Goal: Book appointment/travel/reservation

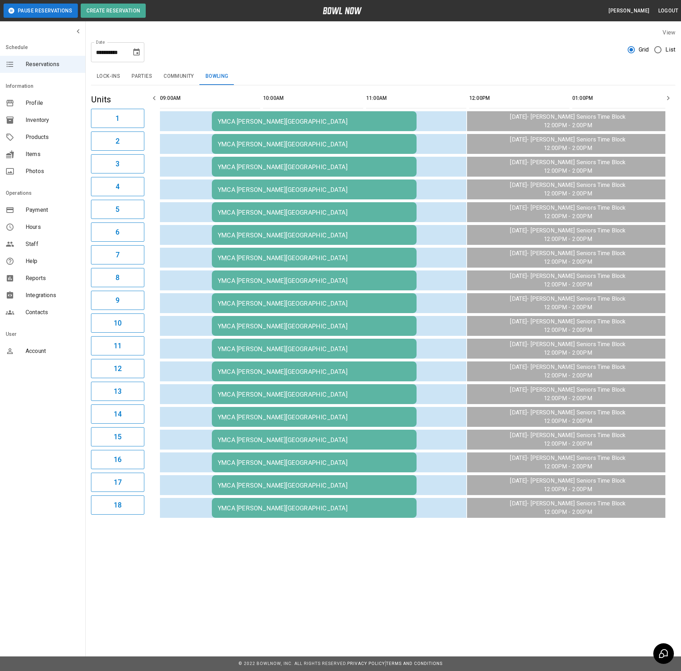
scroll to position [0, 575]
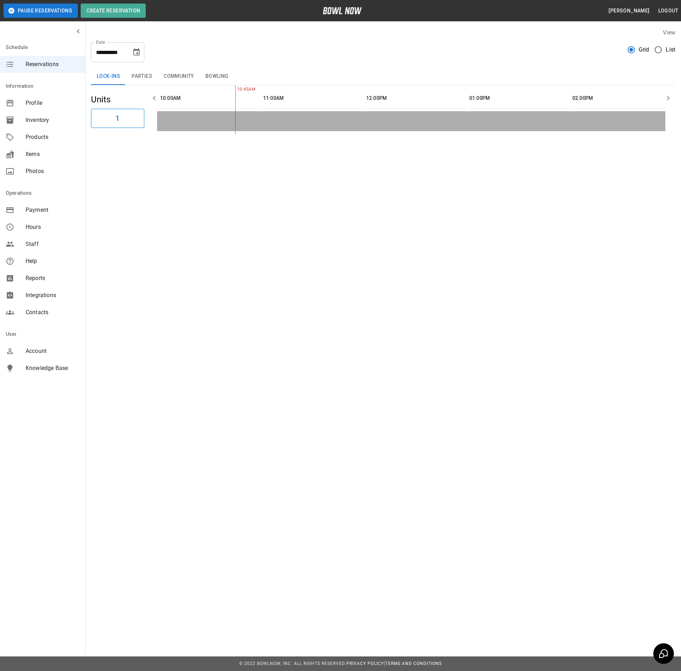
click at [211, 75] on button "Bowling" at bounding box center [217, 76] width 34 height 17
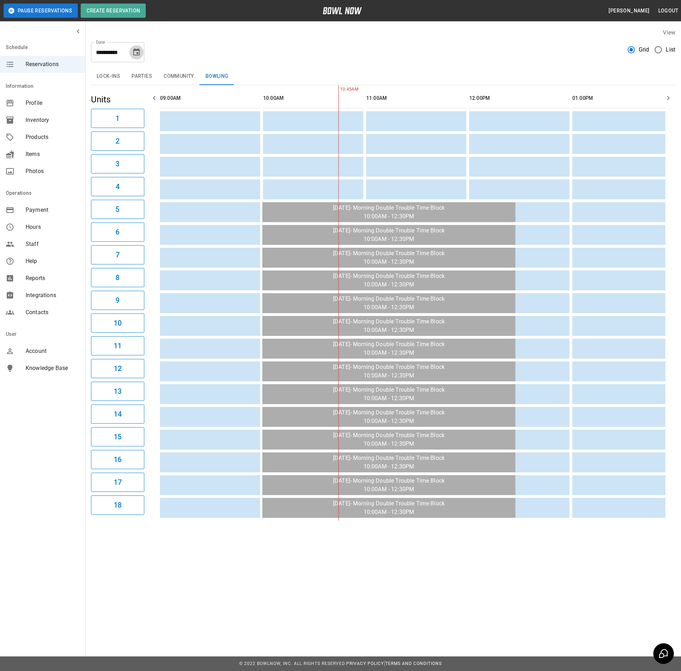
click at [134, 52] on icon "Choose date, selected date is Aug 28, 2025" at bounding box center [136, 51] width 6 height 7
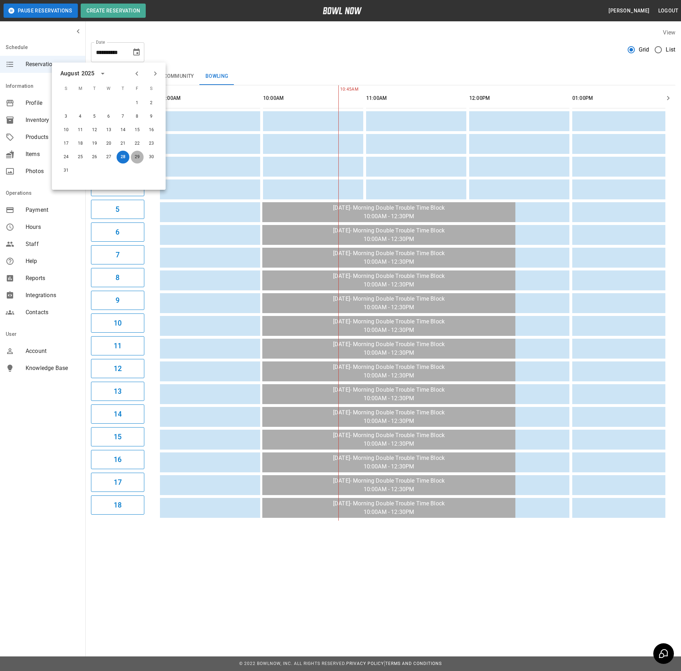
click at [134, 155] on button "29" at bounding box center [137, 157] width 13 height 13
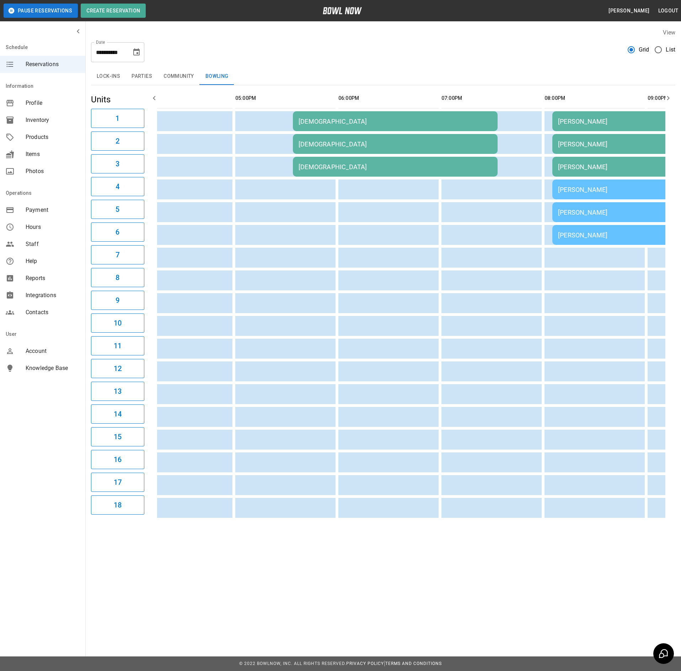
scroll to position [0, 811]
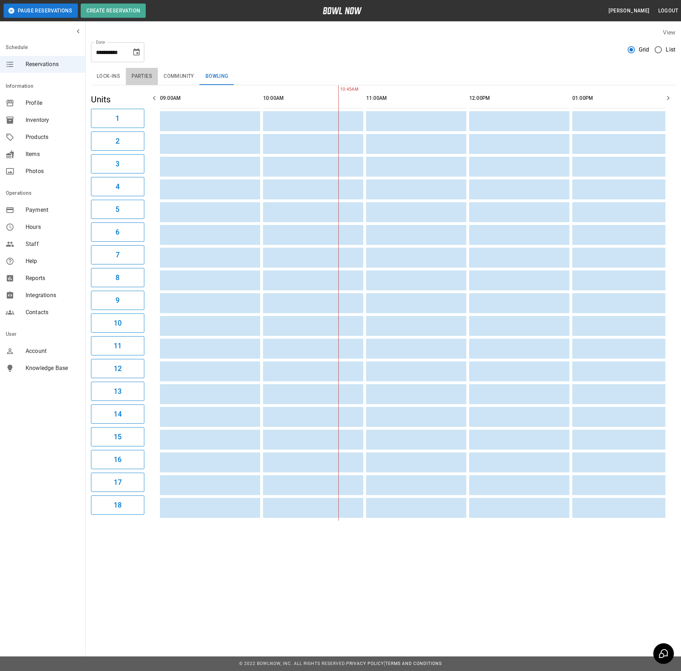
click at [133, 72] on button "Parties" at bounding box center [142, 76] width 32 height 17
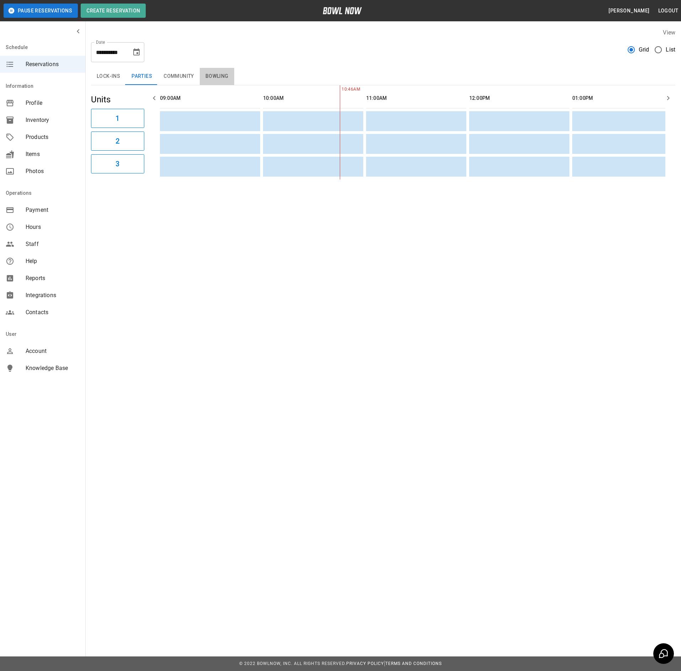
click at [210, 80] on button "Bowling" at bounding box center [217, 76] width 34 height 17
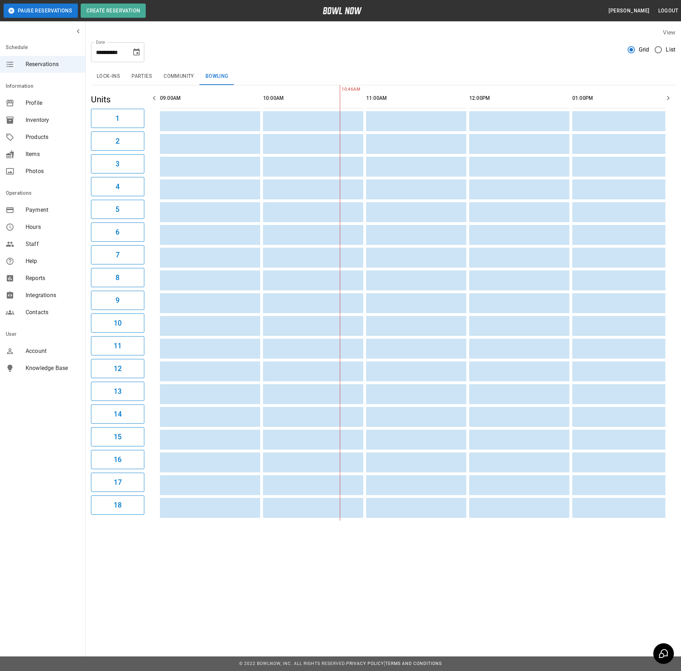
click at [163, 70] on button "Community" at bounding box center [179, 76] width 42 height 17
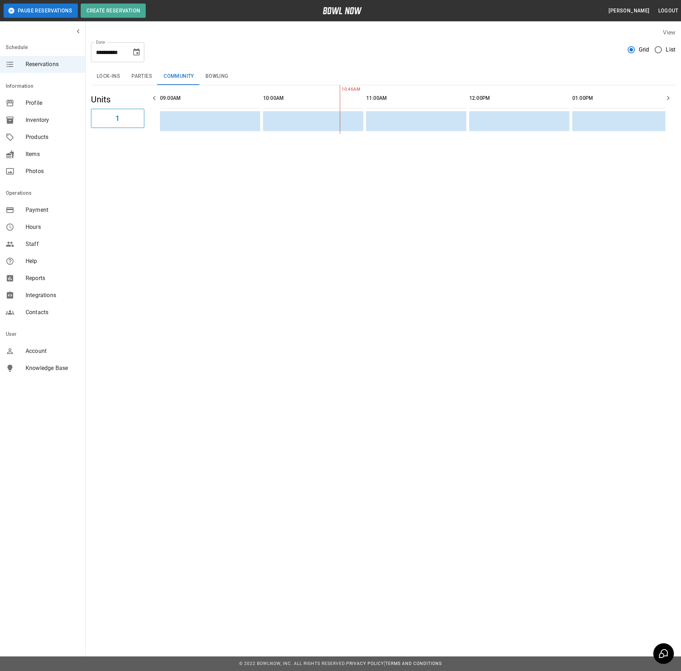
click at [134, 55] on icon "Choose date, selected date is Aug 29, 2025" at bounding box center [136, 51] width 6 height 7
click at [148, 154] on button "30" at bounding box center [151, 157] width 13 height 13
click at [205, 75] on button "Bowling" at bounding box center [217, 76] width 34 height 17
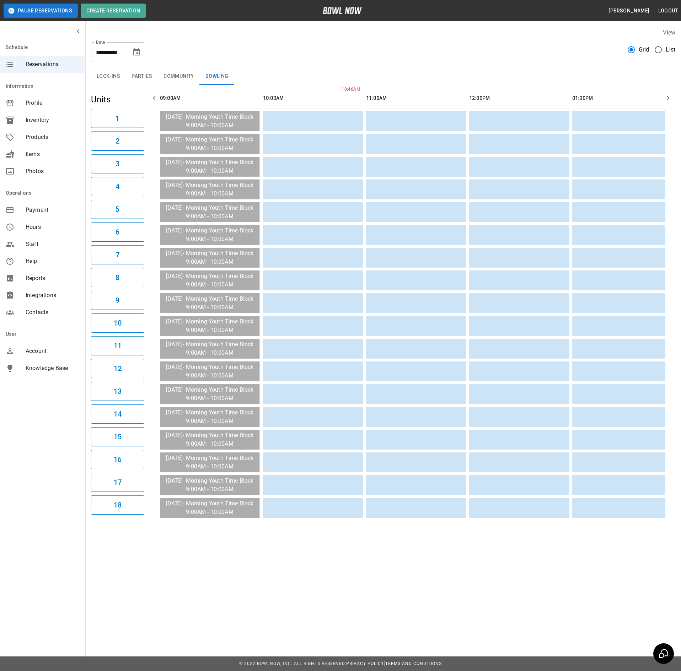
click at [140, 75] on button "Parties" at bounding box center [142, 76] width 32 height 17
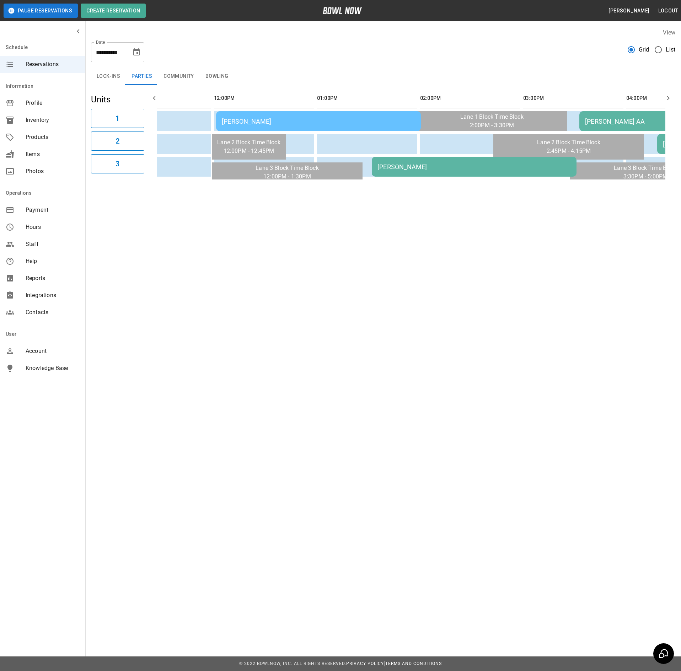
click at [250, 121] on div "Emily Hendry" at bounding box center [318, 121] width 193 height 7
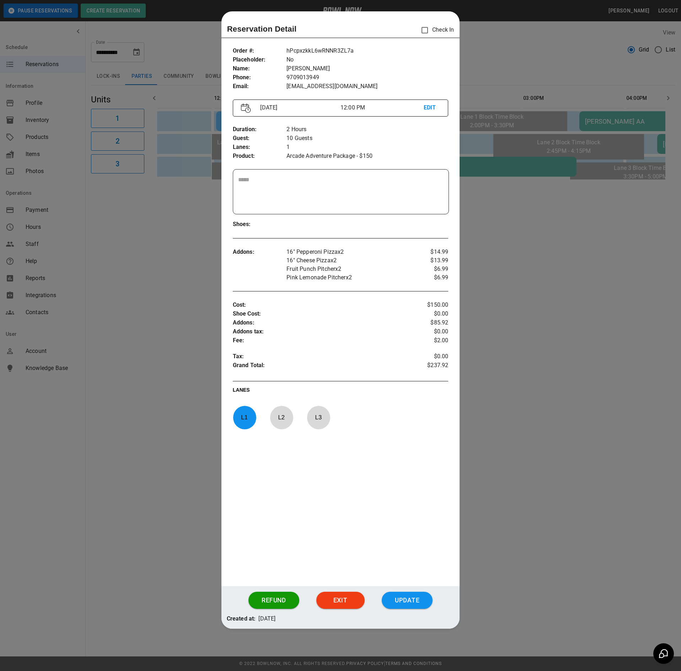
click at [185, 303] on div at bounding box center [340, 335] width 681 height 671
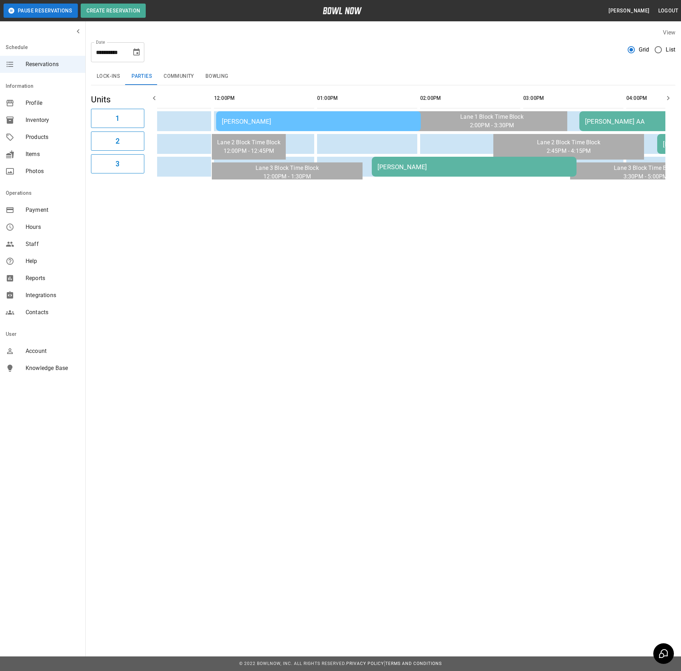
click at [435, 164] on div "Jordan Alston Jr" at bounding box center [473, 166] width 193 height 7
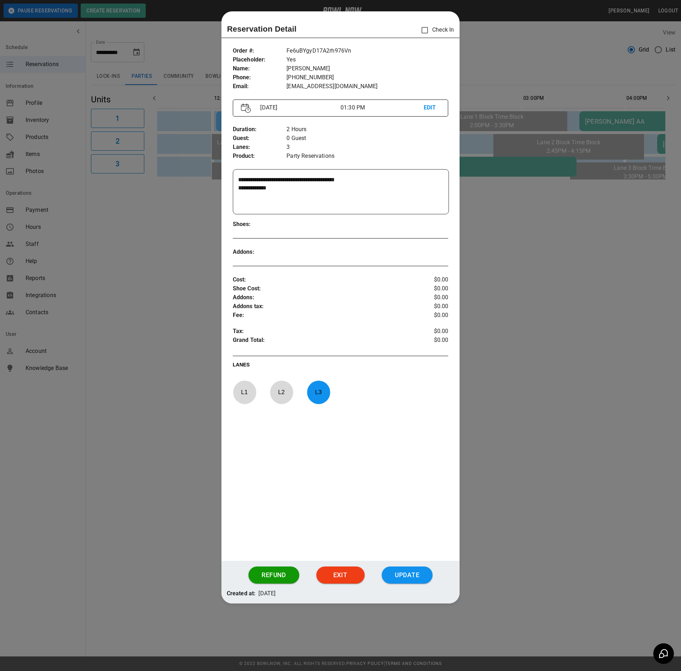
click at [597, 274] on div at bounding box center [340, 335] width 681 height 671
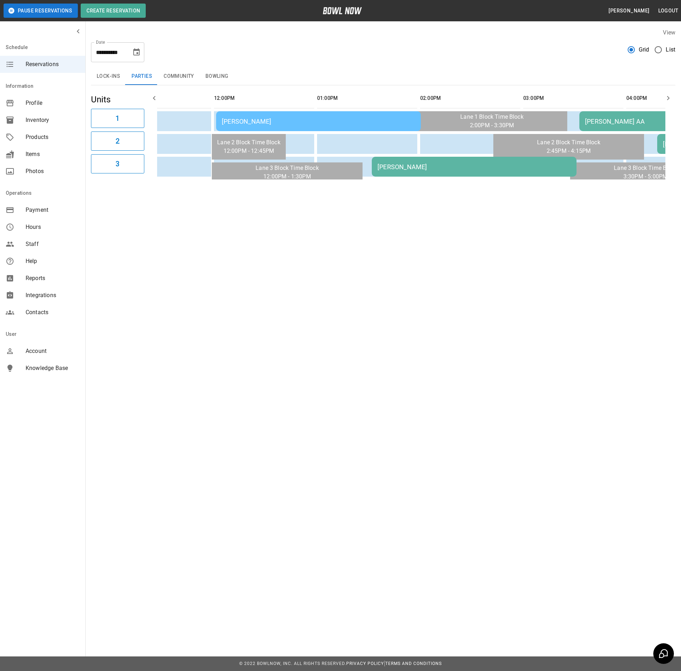
click at [366, 127] on td "Emily Hendry" at bounding box center [318, 121] width 205 height 20
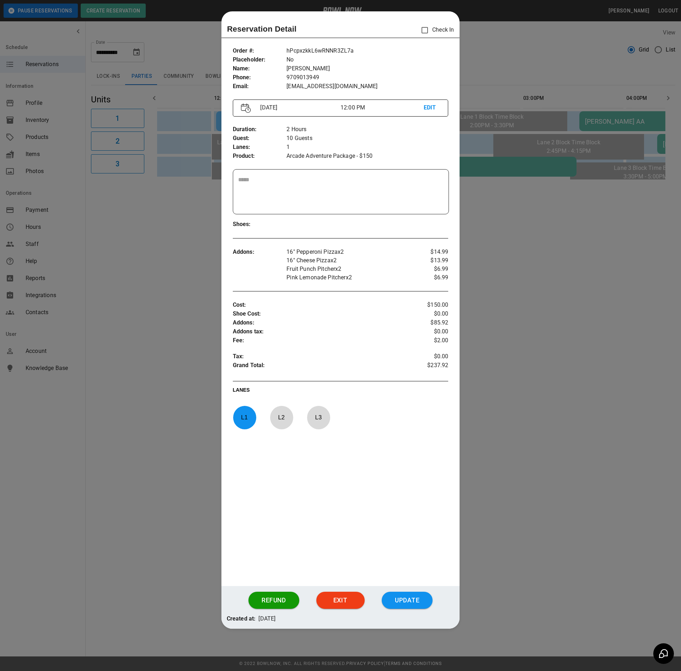
click at [543, 296] on div at bounding box center [340, 335] width 681 height 671
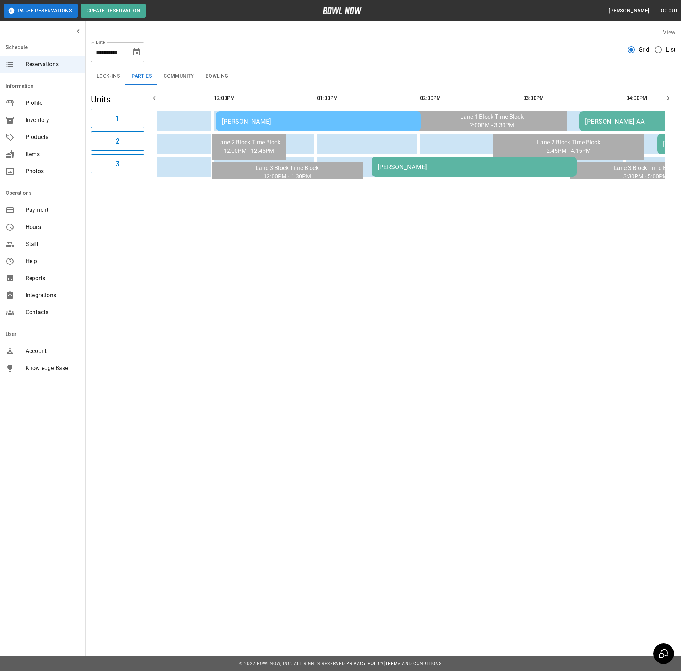
click at [507, 165] on div "Jordan Alston Jr" at bounding box center [473, 166] width 193 height 7
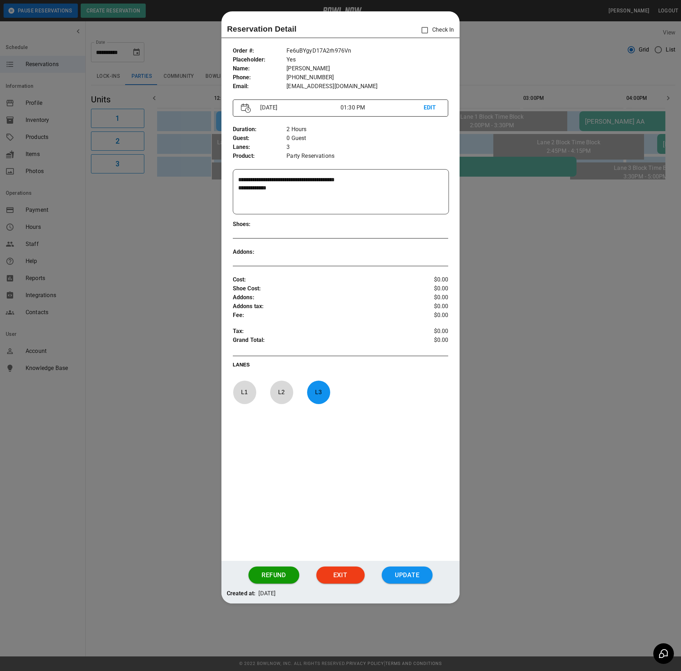
click at [588, 314] on div at bounding box center [340, 335] width 681 height 671
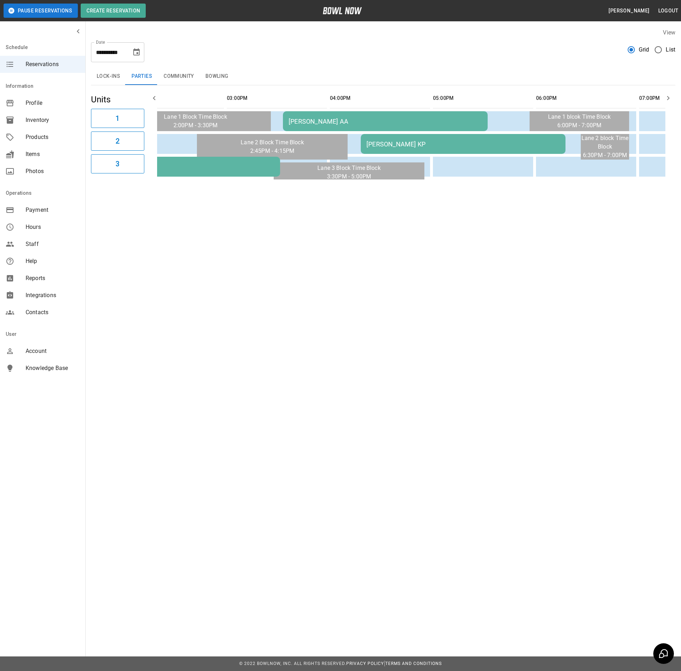
click at [437, 148] on div "Emmy Jones KP" at bounding box center [462, 143] width 193 height 7
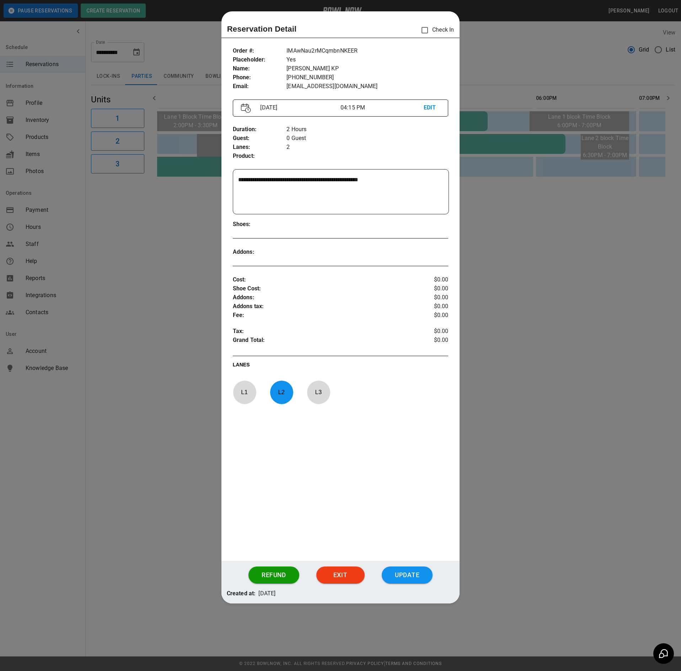
click at [505, 226] on div at bounding box center [340, 335] width 681 height 671
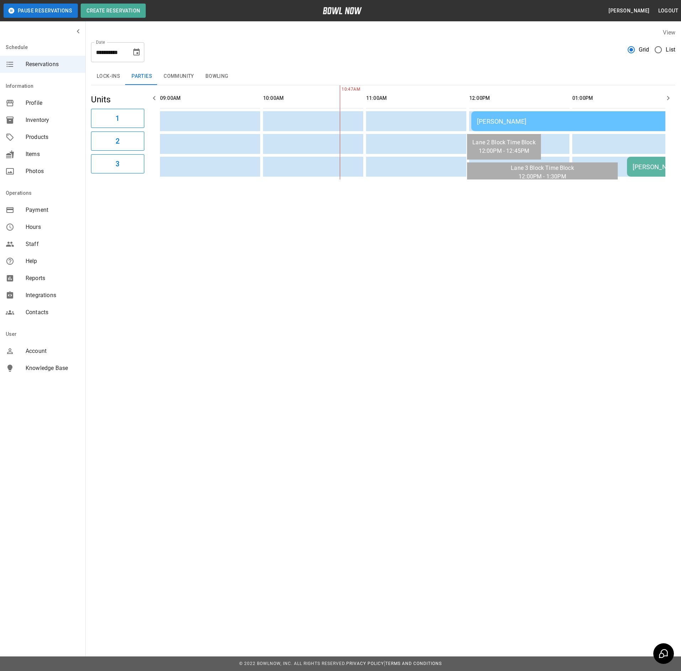
click at [223, 77] on button "Bowling" at bounding box center [217, 76] width 34 height 17
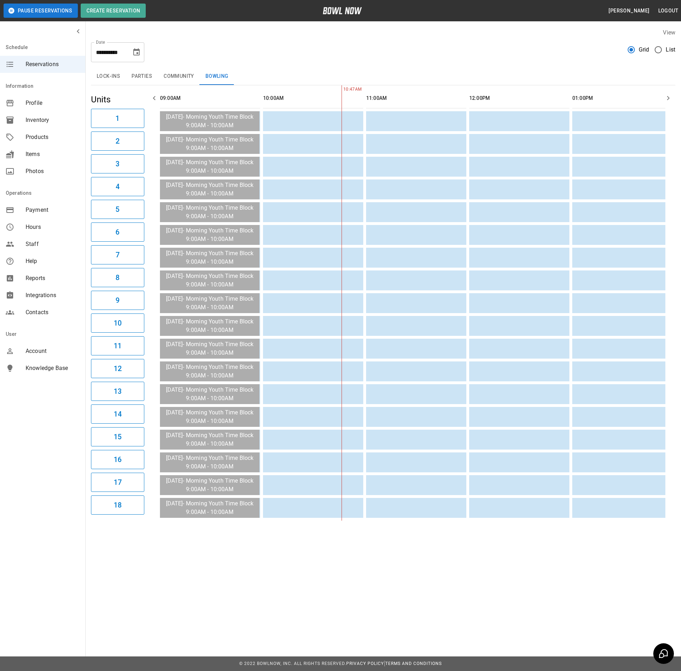
click at [137, 55] on icon "Choose date, selected date is Aug 30, 2025" at bounding box center [136, 51] width 6 height 7
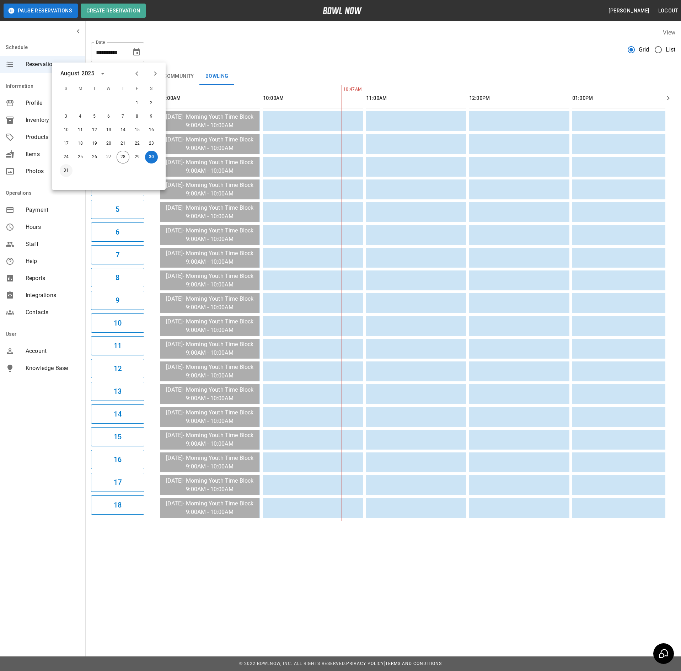
click at [71, 173] on button "31" at bounding box center [66, 170] width 13 height 13
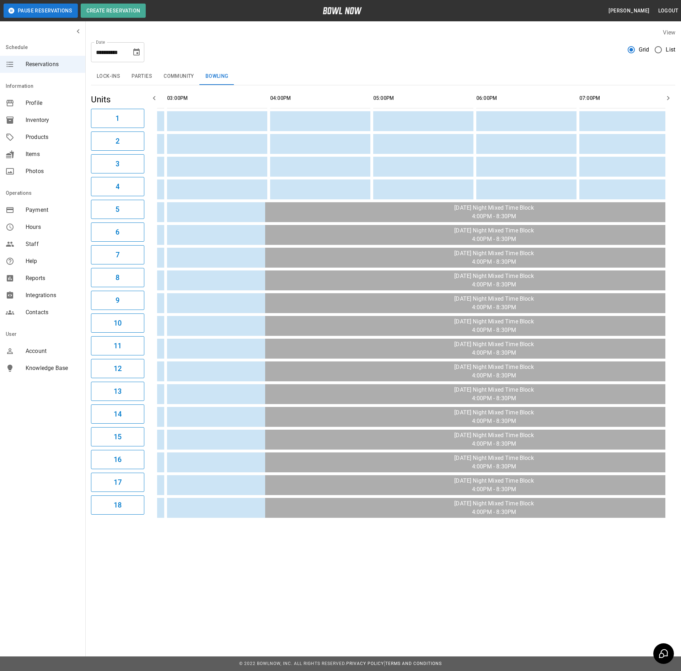
scroll to position [0, 918]
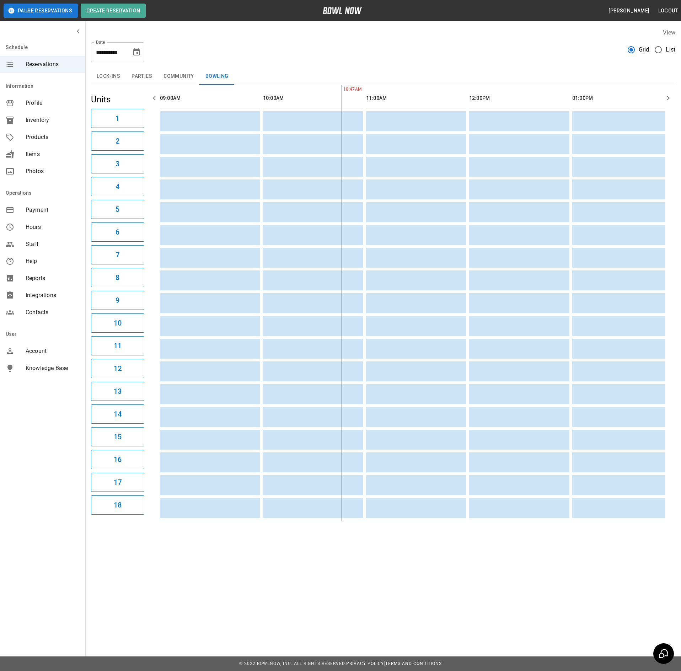
click at [145, 82] on button "Parties" at bounding box center [142, 76] width 32 height 17
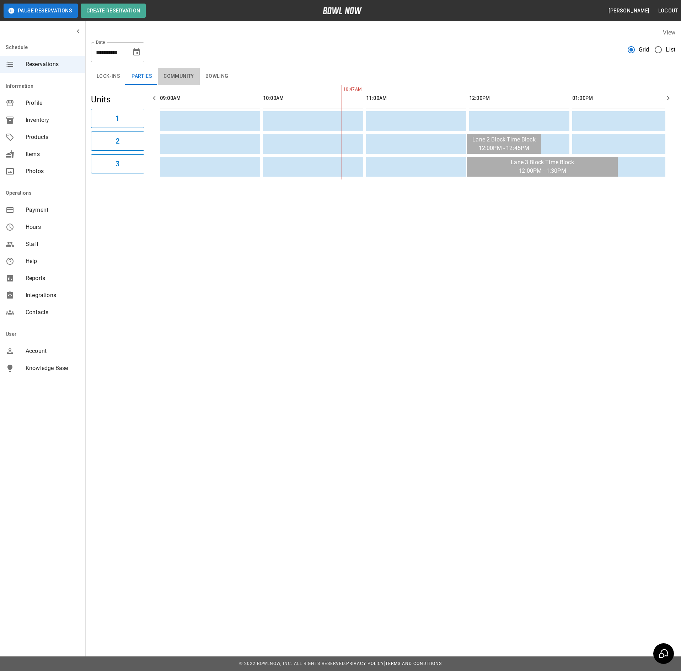
click at [191, 75] on button "Community" at bounding box center [179, 76] width 42 height 17
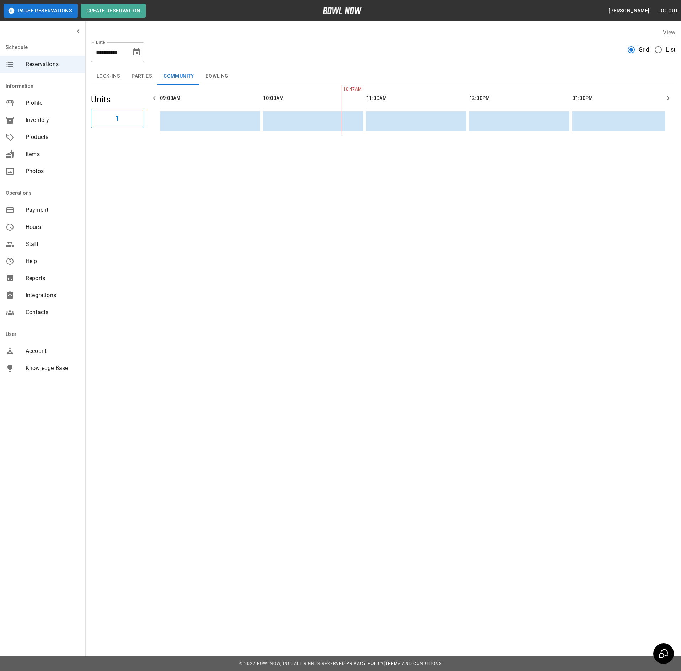
click at [115, 83] on button "Lock-ins" at bounding box center [108, 76] width 35 height 17
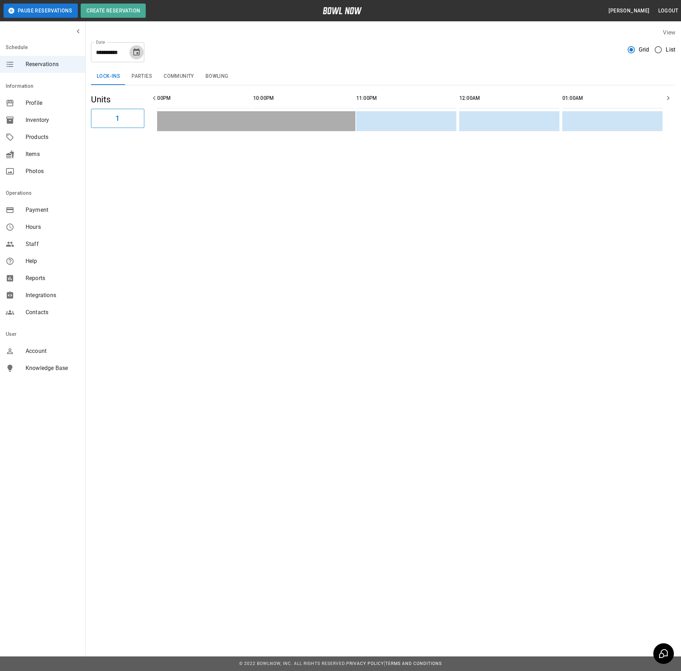
click at [138, 46] on button "Choose date, selected date is Aug 31, 2025" at bounding box center [136, 52] width 14 height 14
click at [153, 154] on button "30" at bounding box center [151, 157] width 13 height 13
click at [135, 53] on icon "Choose date, selected date is Aug 30, 2025" at bounding box center [136, 52] width 9 height 9
click at [141, 152] on button "29" at bounding box center [137, 157] width 13 height 13
click at [131, 60] on div "**********" at bounding box center [117, 52] width 53 height 20
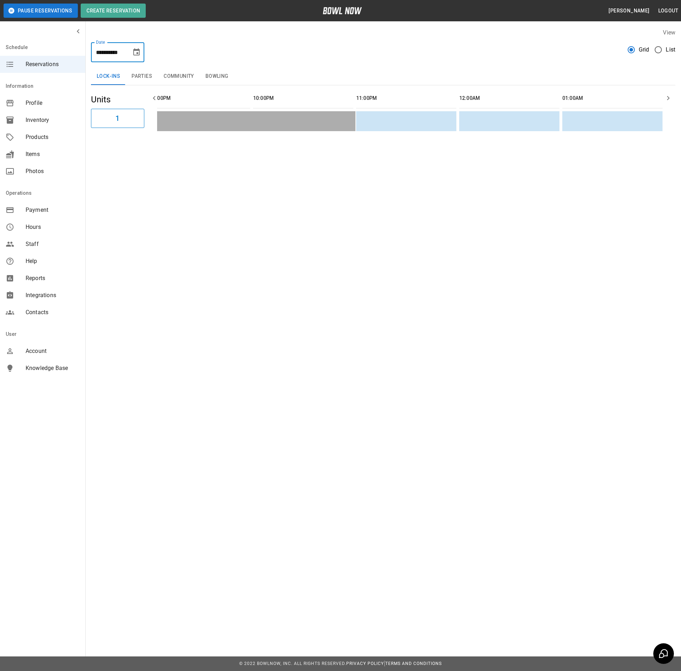
click at [138, 50] on icon "Choose date, selected date is Aug 29, 2025" at bounding box center [136, 51] width 6 height 7
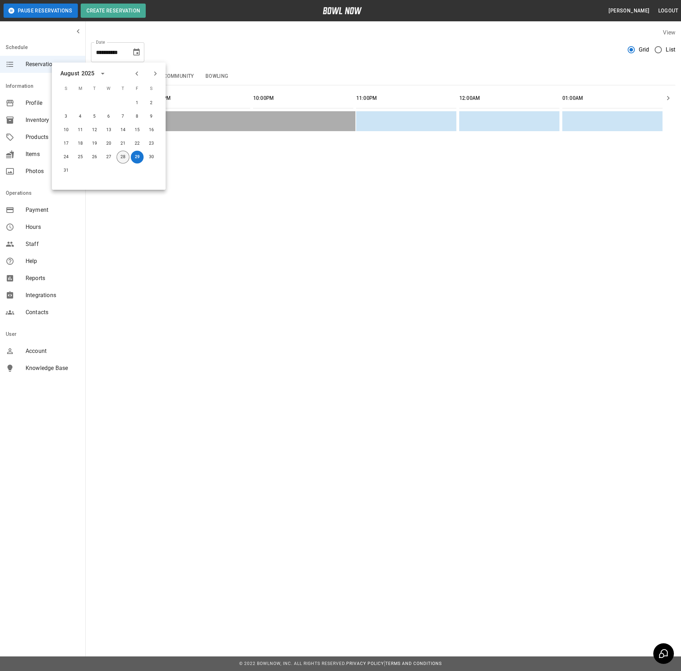
click at [125, 156] on button "28" at bounding box center [123, 157] width 13 height 13
click at [175, 75] on button "Community" at bounding box center [179, 76] width 42 height 17
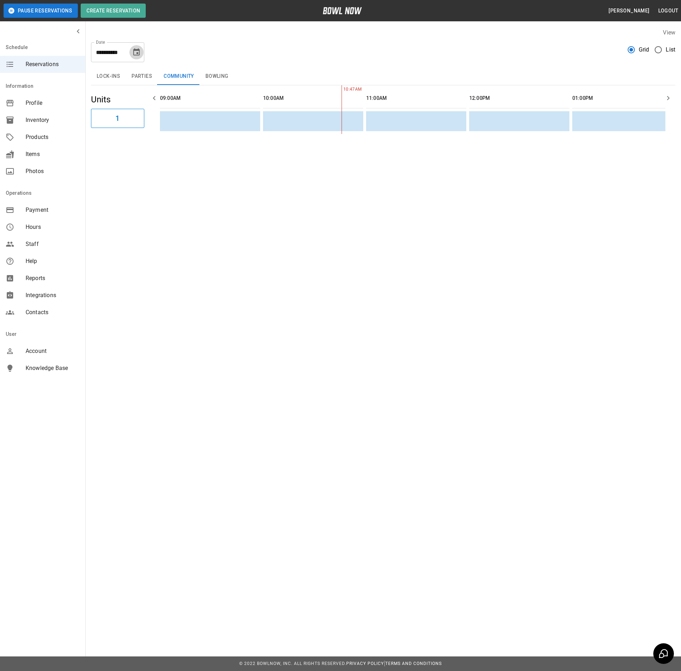
click at [134, 49] on icon "Choose date, selected date is Aug 28, 2025" at bounding box center [136, 51] width 6 height 7
click at [144, 161] on div "29" at bounding box center [137, 157] width 14 height 13
click at [140, 161] on button "29" at bounding box center [137, 157] width 13 height 13
click at [140, 53] on icon "Choose date, selected date is Aug 29, 2025" at bounding box center [136, 52] width 9 height 9
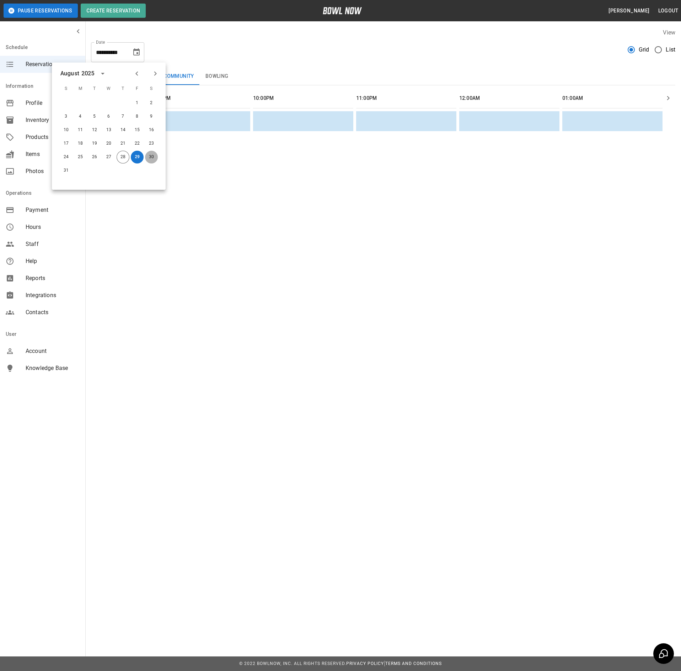
click at [152, 158] on button "30" at bounding box center [151, 157] width 13 height 13
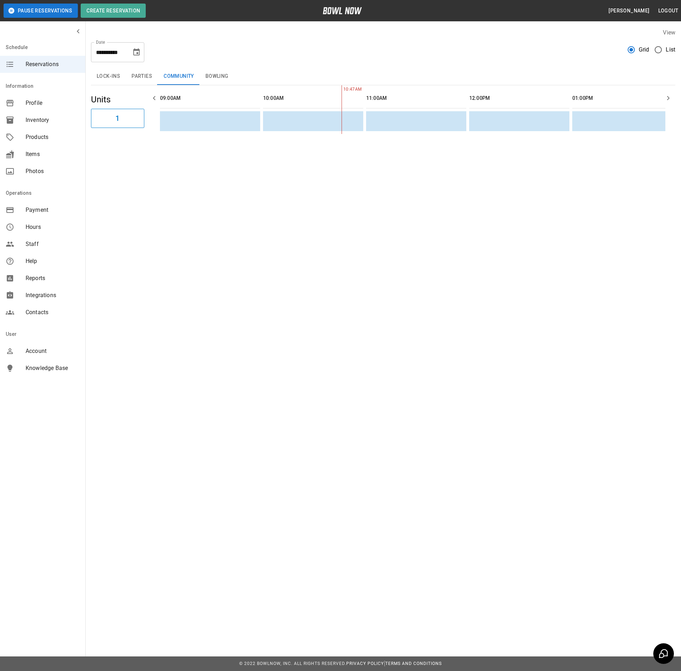
click at [129, 48] on div "**********" at bounding box center [117, 52] width 53 height 20
click at [134, 50] on icon "Choose date, selected date is Aug 30, 2025" at bounding box center [136, 51] width 6 height 7
click at [70, 168] on button "31" at bounding box center [66, 170] width 13 height 13
type input "**********"
click at [138, 55] on icon "Choose date, selected date is Aug 31, 2025" at bounding box center [136, 51] width 6 height 7
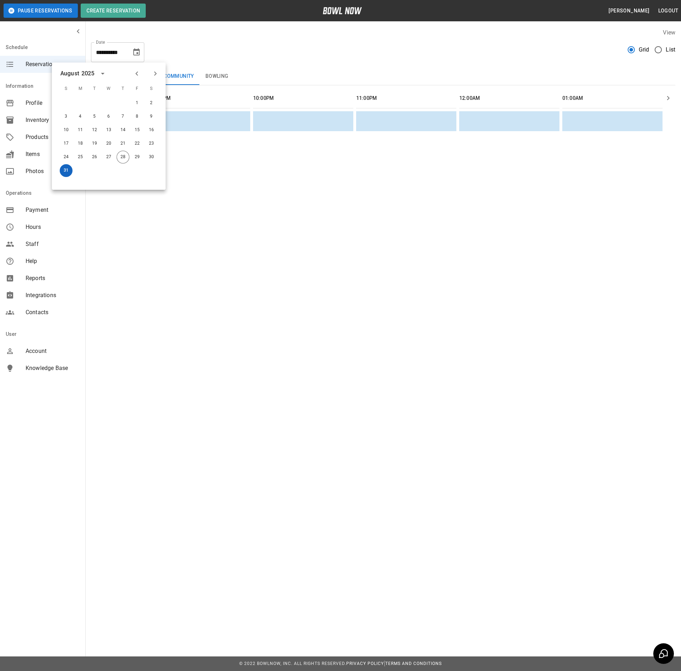
click at [69, 170] on button "31" at bounding box center [66, 170] width 13 height 13
click at [283, 60] on div "**********" at bounding box center [383, 50] width 584 height 26
click at [139, 72] on button "Parties" at bounding box center [142, 76] width 32 height 17
